Goal: Task Accomplishment & Management: Manage account settings

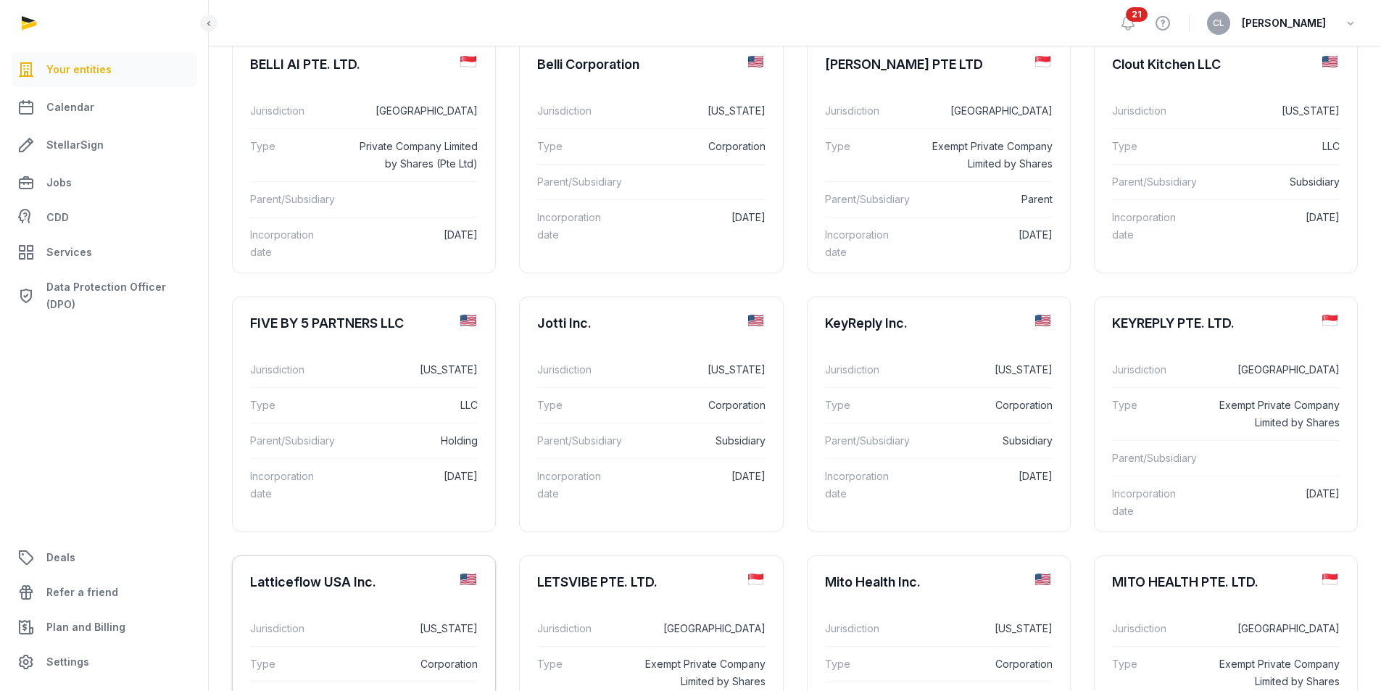
scroll to position [435, 0]
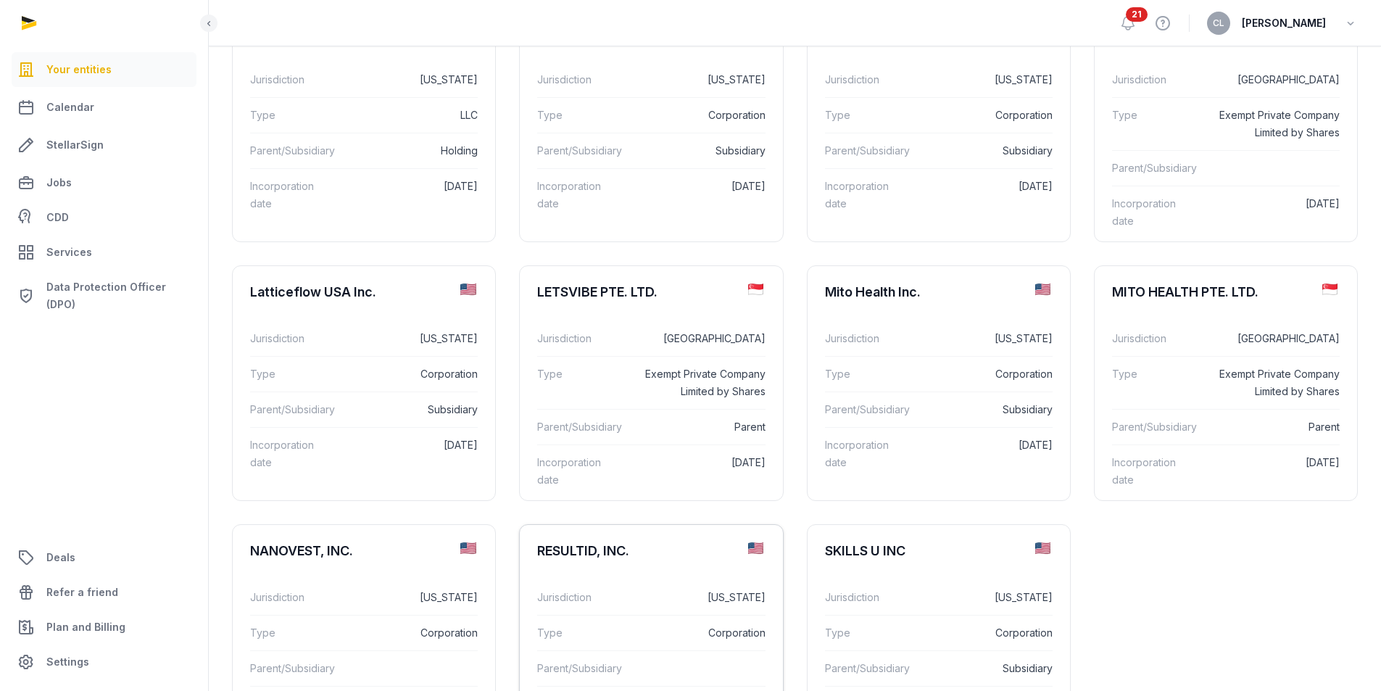
click at [633, 591] on div "Jurisdiction [US_STATE]" at bounding box center [651, 597] width 228 height 35
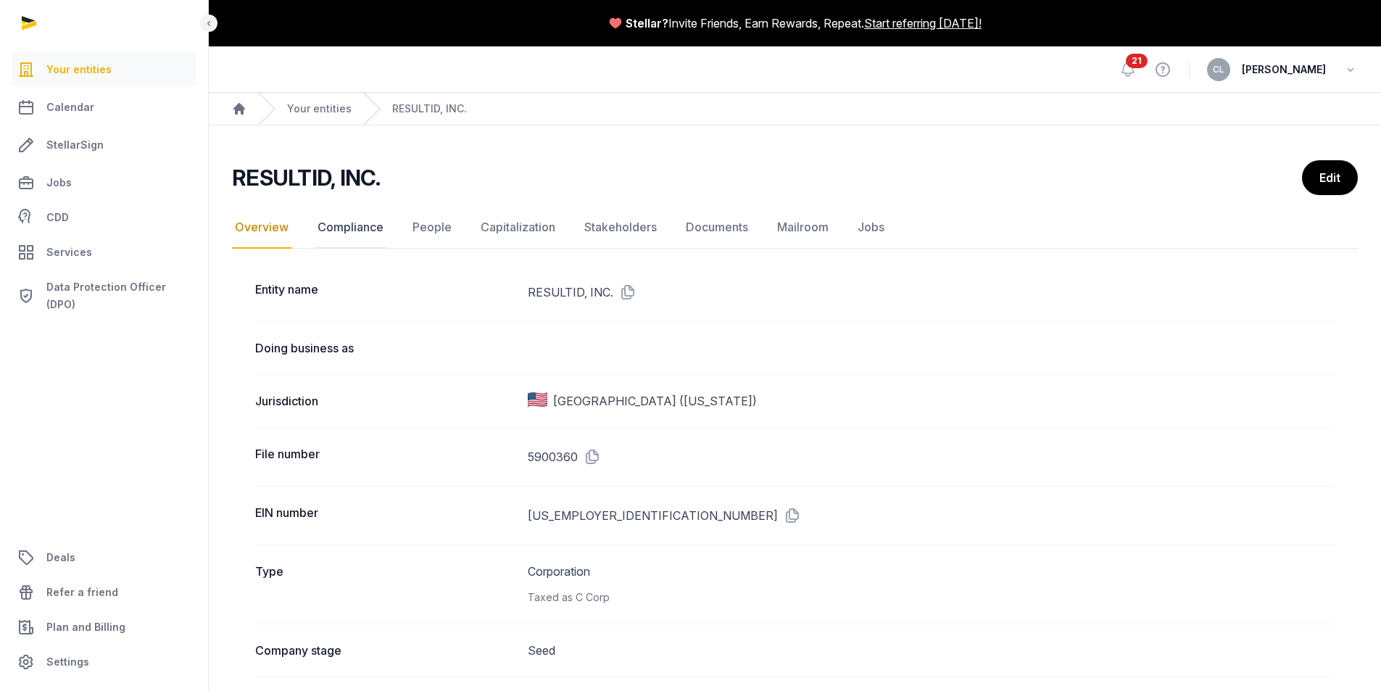
click at [357, 215] on link "Compliance" at bounding box center [351, 228] width 72 height 42
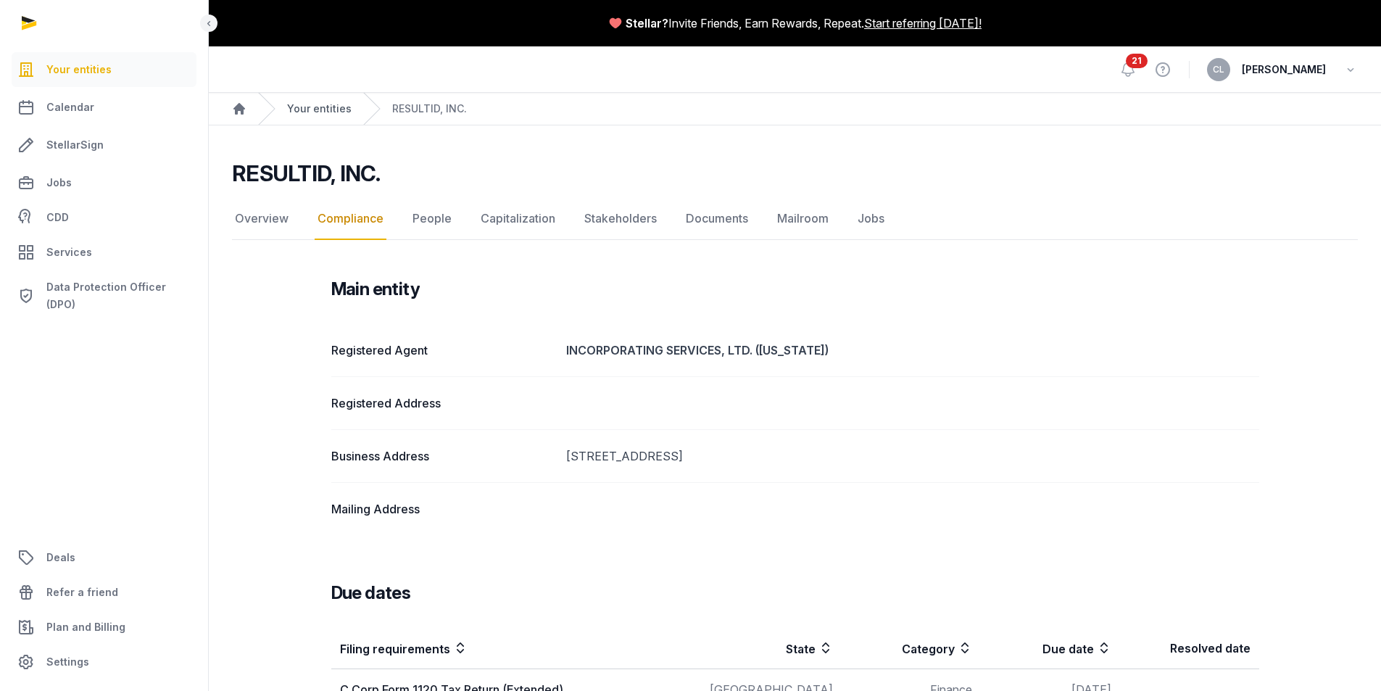
click at [336, 112] on link "Your entities" at bounding box center [319, 108] width 65 height 14
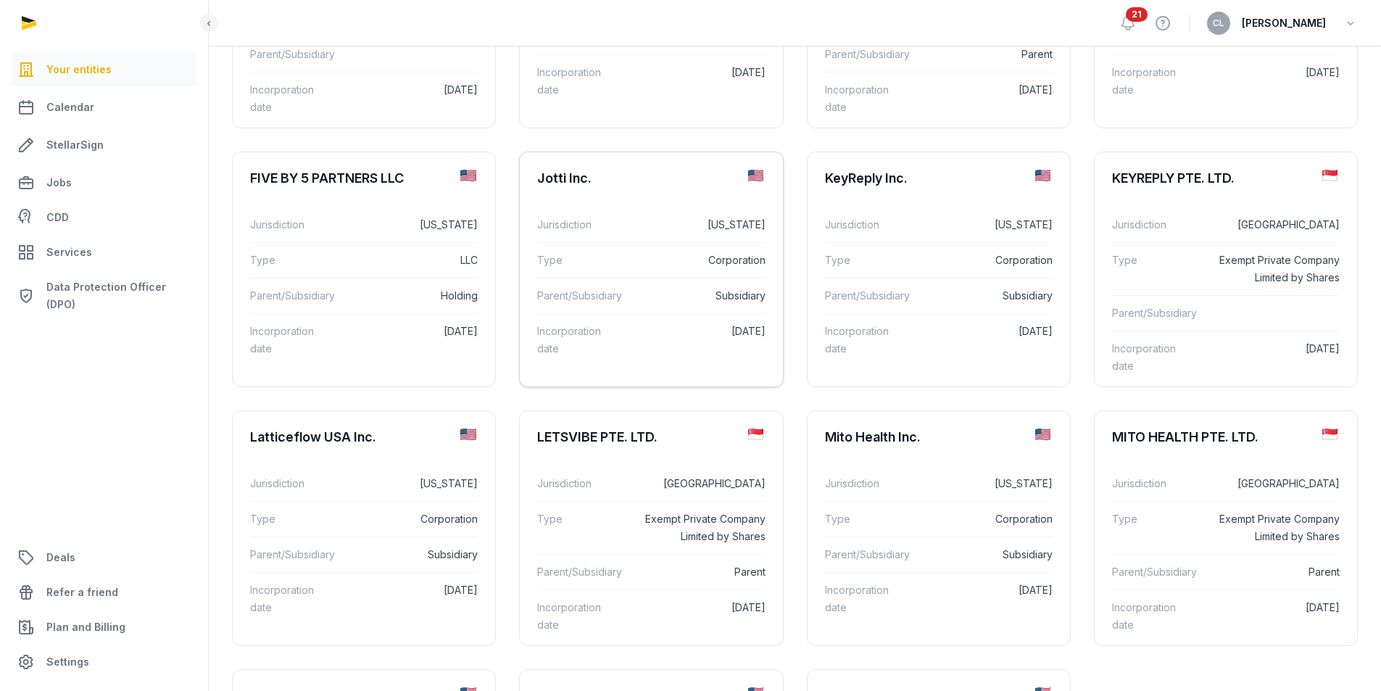
scroll to position [507, 0]
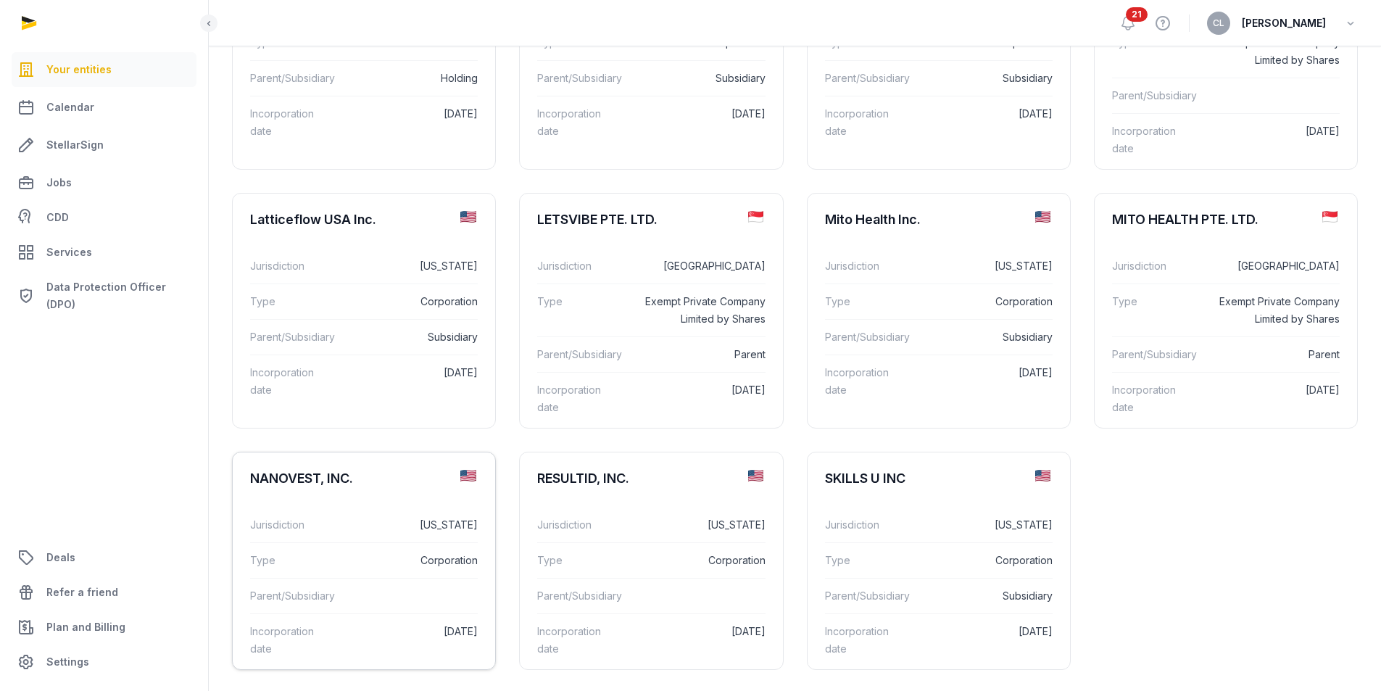
click at [352, 513] on div "Jurisdiction [US_STATE]" at bounding box center [364, 524] width 228 height 35
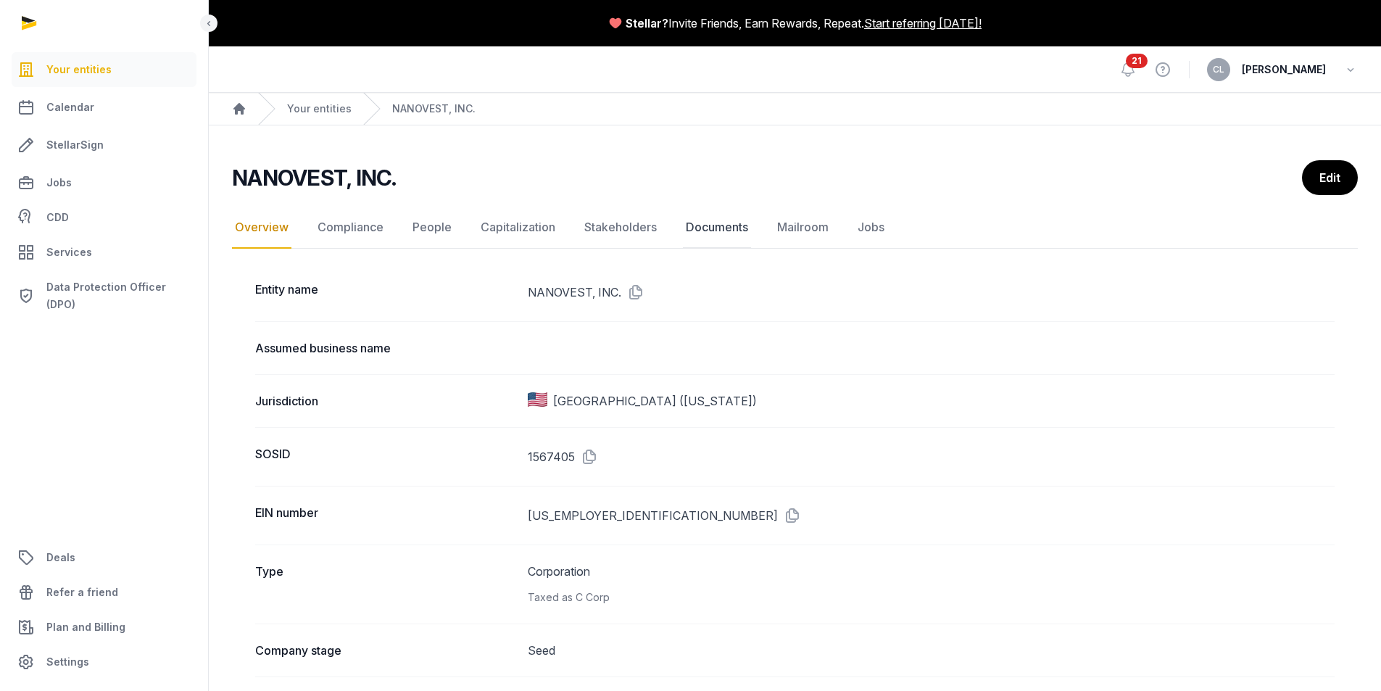
click at [709, 225] on link "Documents" at bounding box center [717, 228] width 68 height 42
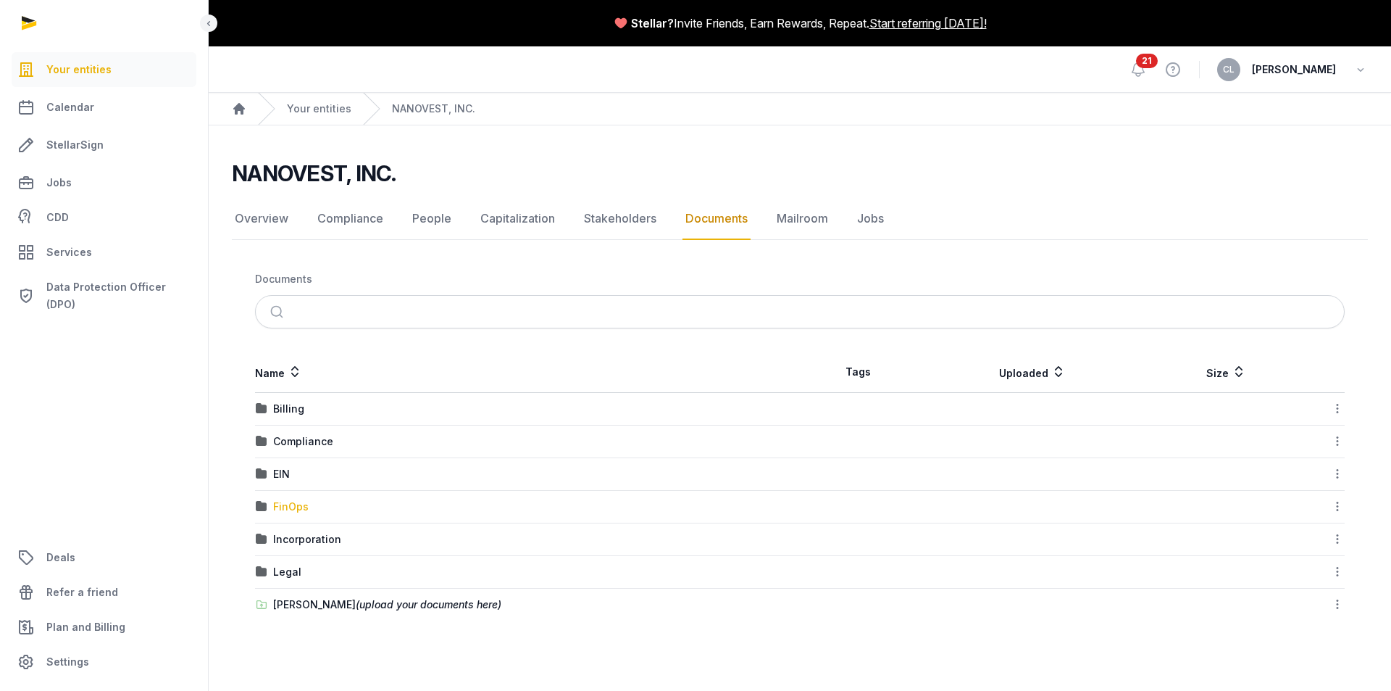
click at [301, 507] on div "FinOps" at bounding box center [291, 506] width 36 height 14
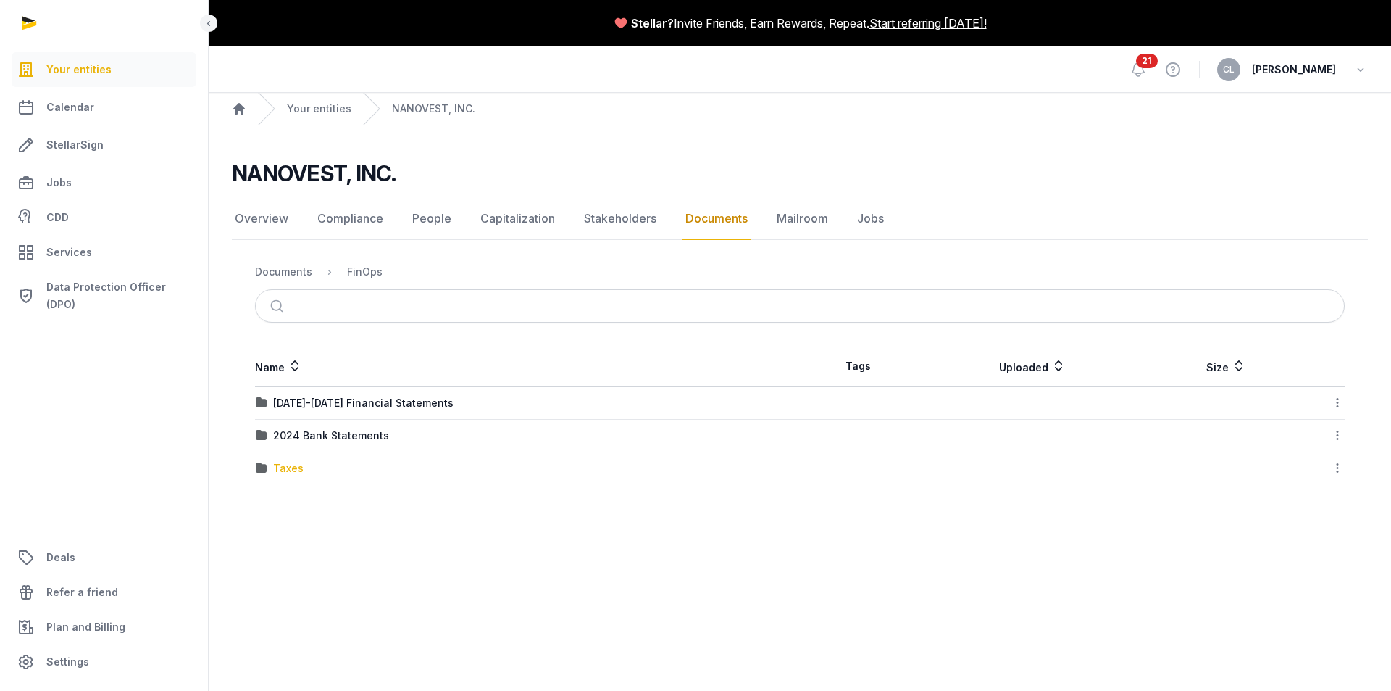
click at [294, 473] on div "Taxes" at bounding box center [288, 468] width 30 height 14
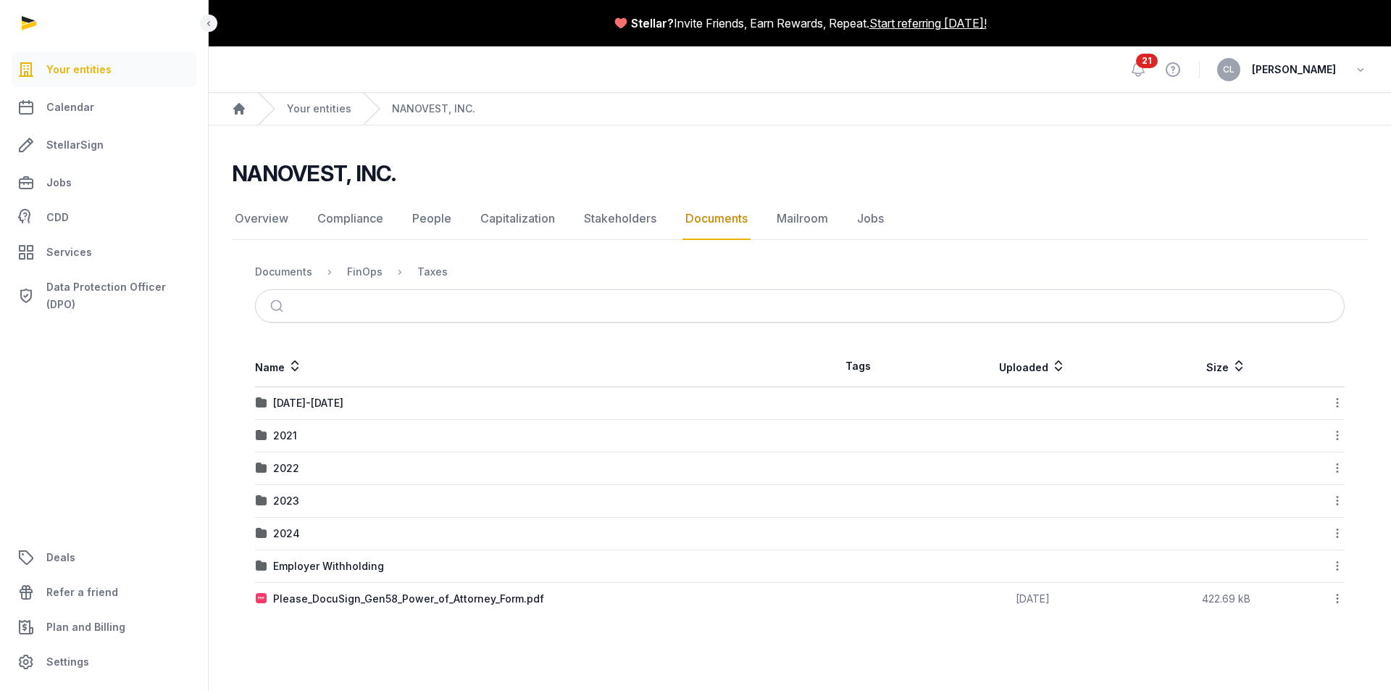
click at [297, 531] on div "2024" at bounding box center [286, 533] width 27 height 14
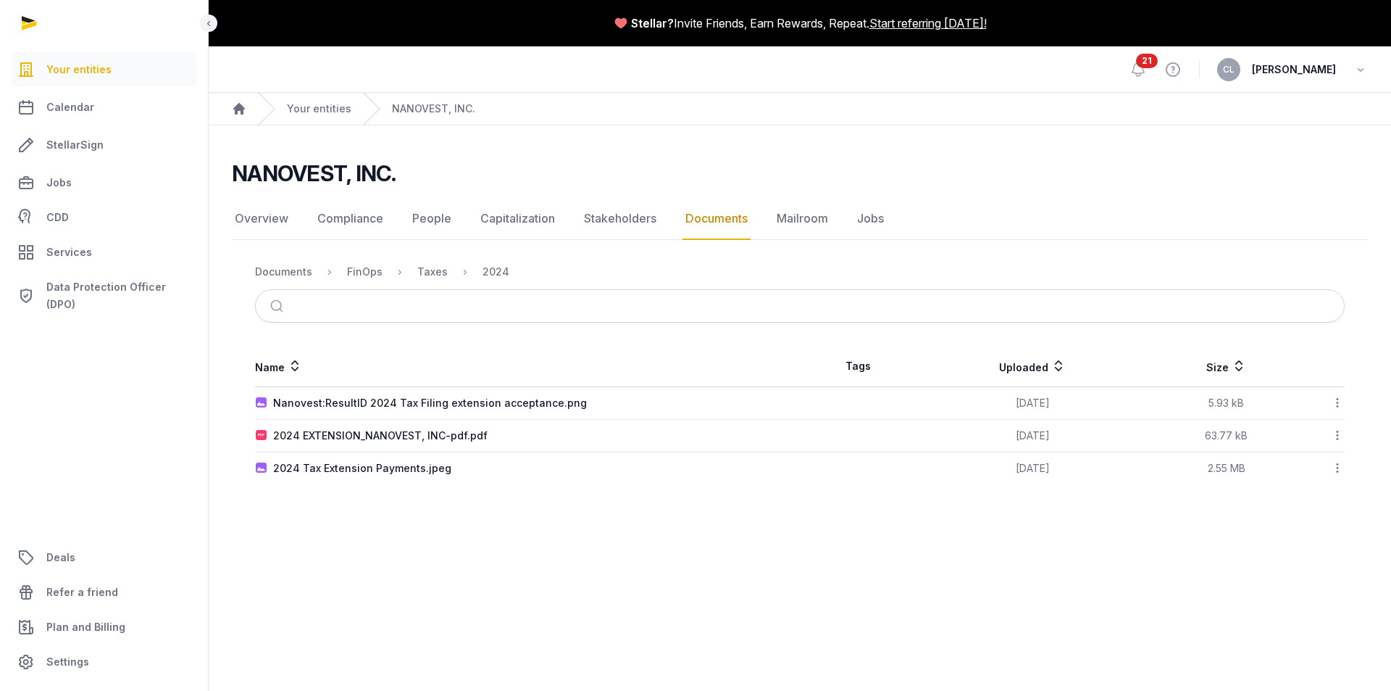
click at [523, 541] on main "Stellar? Invite Friends, Earn Rewards, Repeat. Start referring [DATE]! Open sid…" at bounding box center [695, 345] width 1391 height 691
click at [285, 275] on div "Documents" at bounding box center [283, 272] width 57 height 14
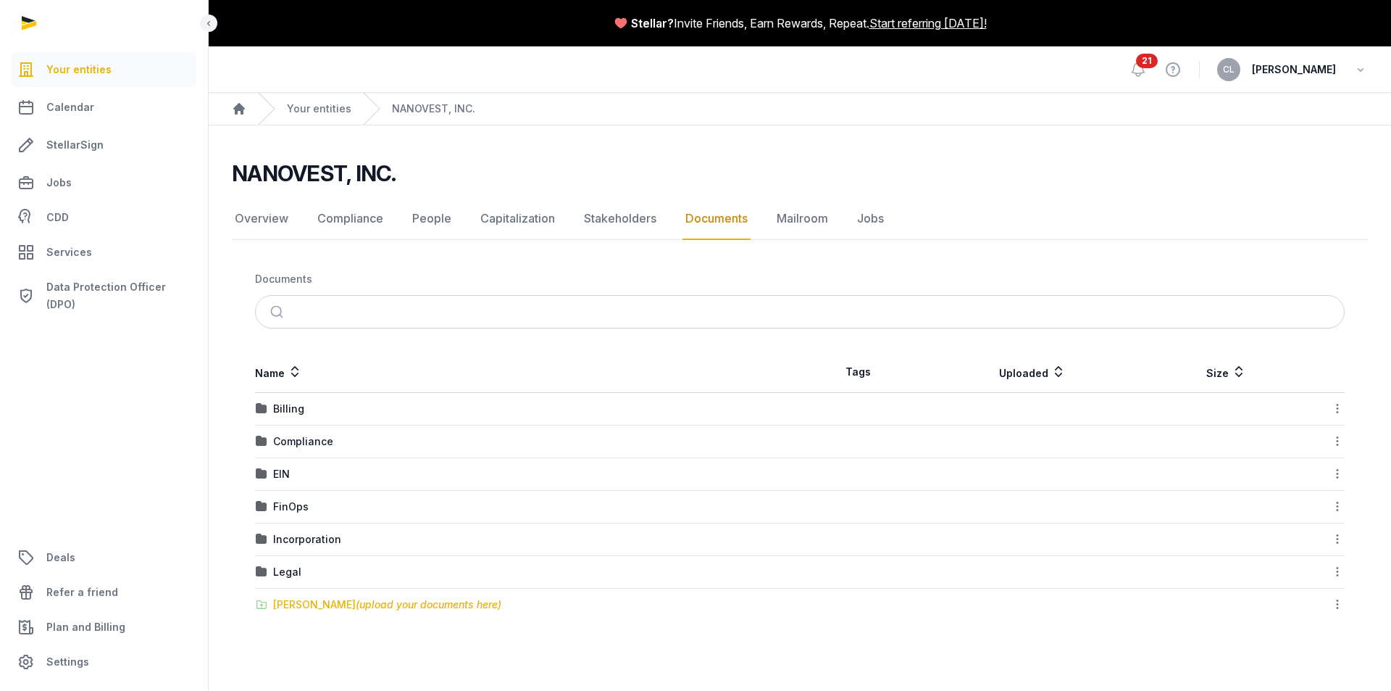
click at [319, 605] on div "[PERSON_NAME] (upload your documents here)" at bounding box center [387, 604] width 228 height 14
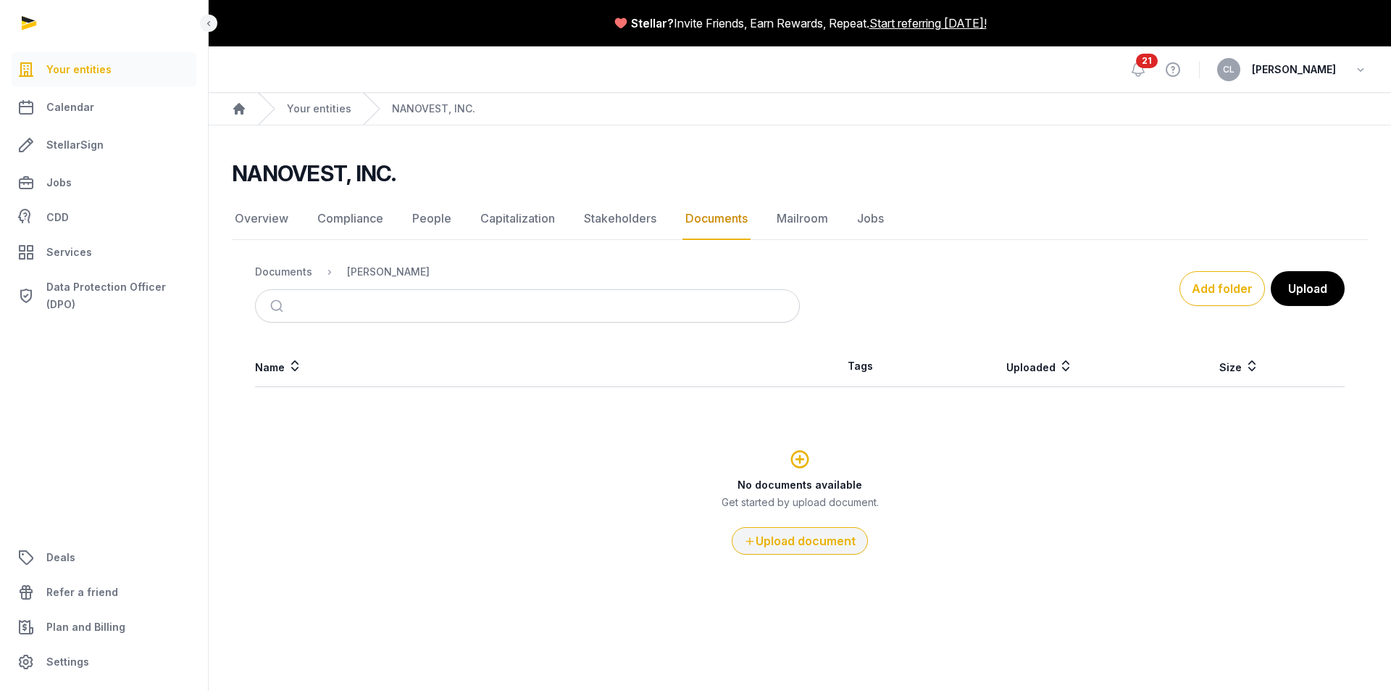
click at [794, 545] on button "Upload document" at bounding box center [800, 541] width 136 height 28
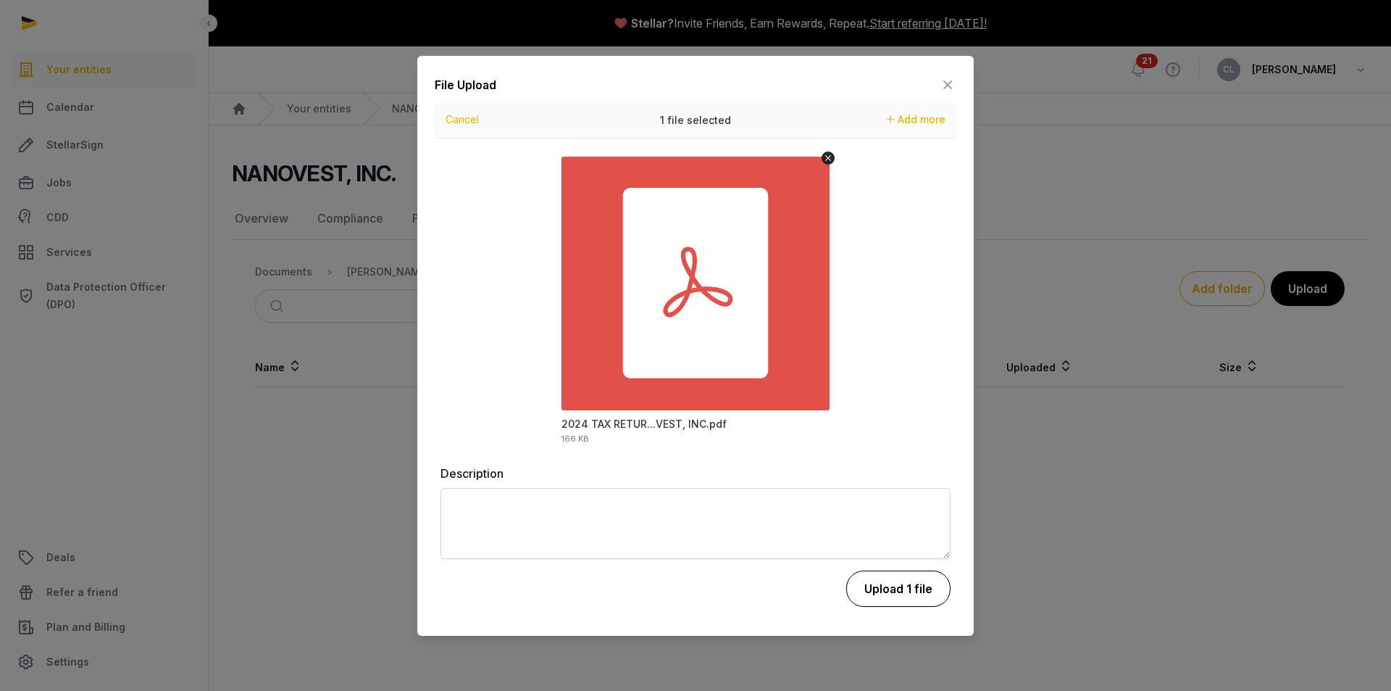
click at [913, 591] on button "Upload 1 file" at bounding box center [898, 588] width 104 height 36
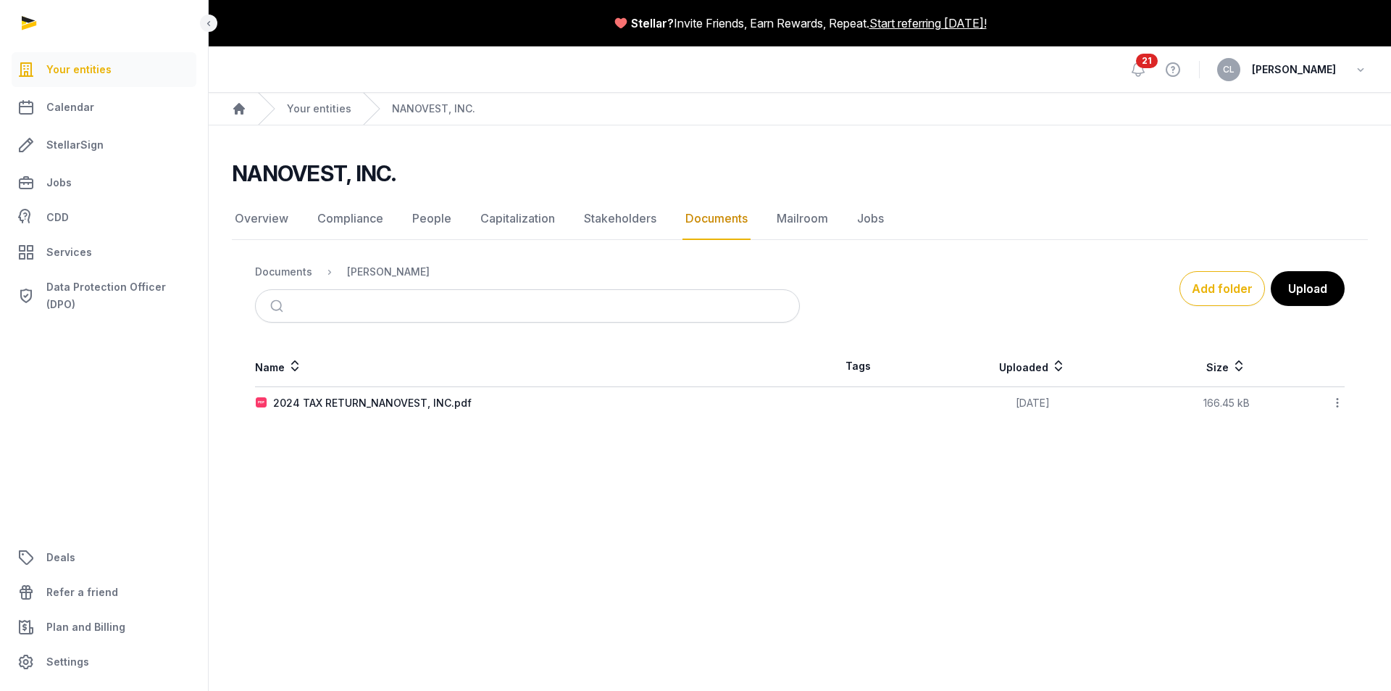
click at [725, 445] on main "NANOVEST, INC. Documents Overview Compliance People Capitalization Stakeholders…" at bounding box center [800, 286] width 1183 height 323
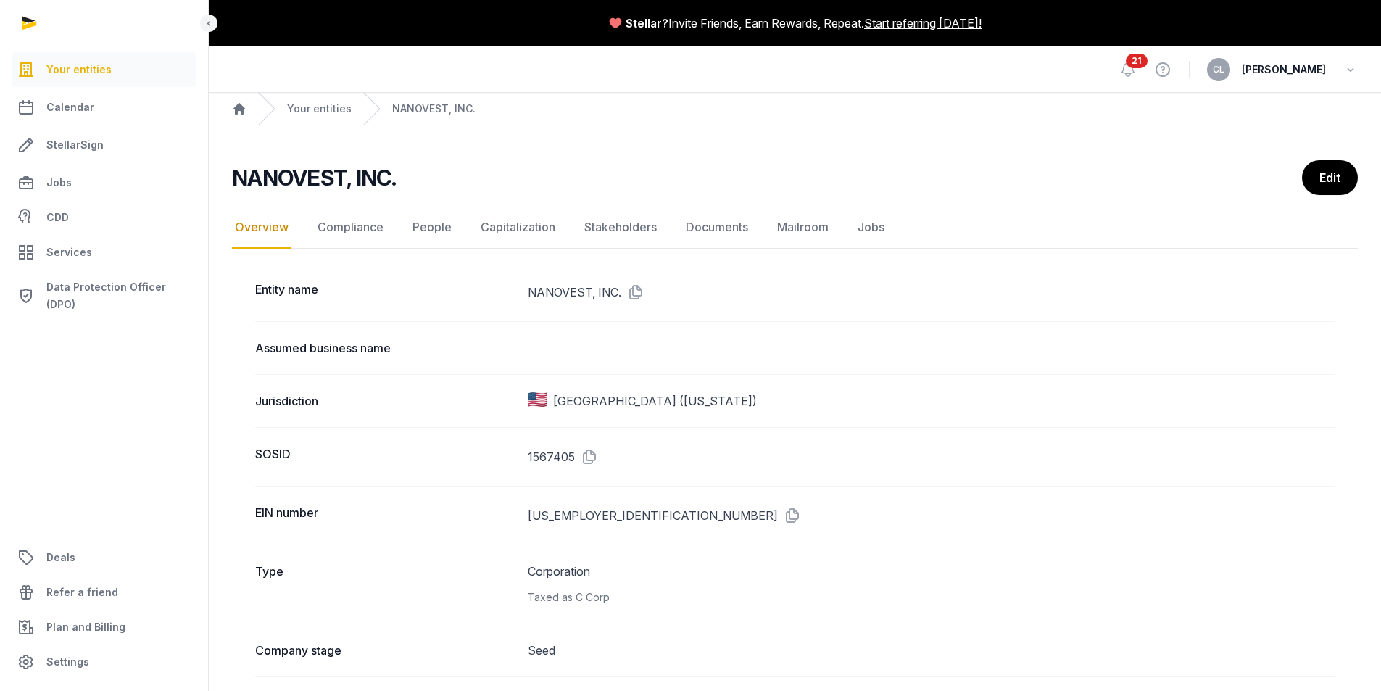
scroll to position [625, 0]
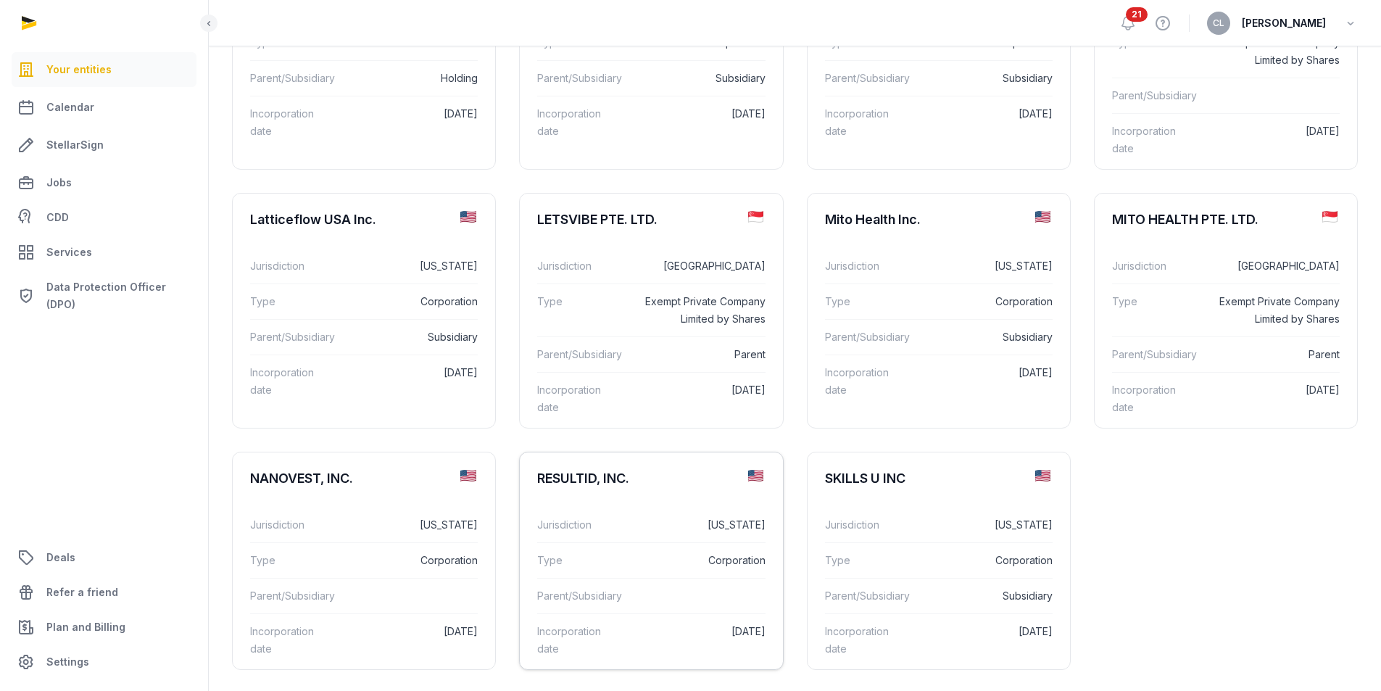
scroll to position [616, 0]
